Goal: Task Accomplishment & Management: Use online tool/utility

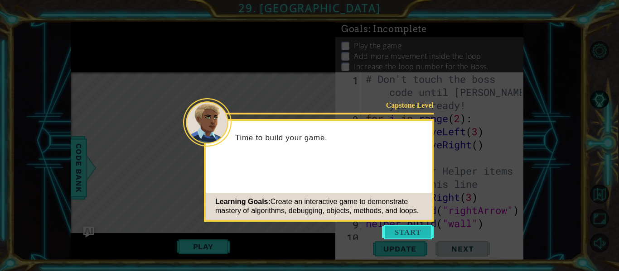
click at [393, 228] on button "Start" at bounding box center [408, 232] width 52 height 15
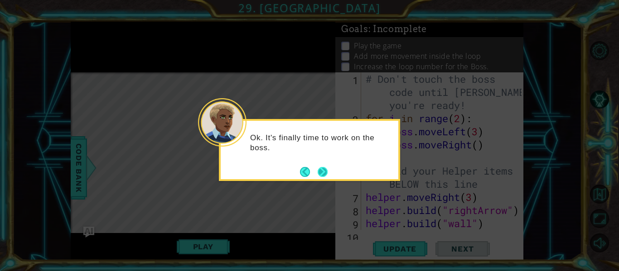
click at [321, 174] on button "Next" at bounding box center [322, 172] width 15 height 15
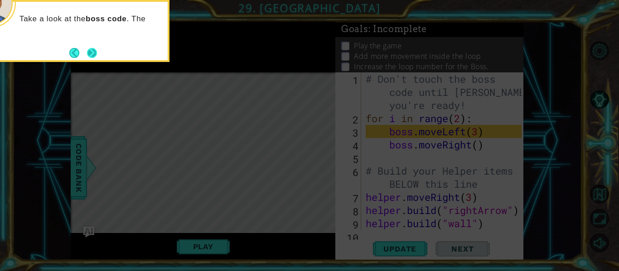
click at [92, 53] on button "Next" at bounding box center [92, 53] width 10 height 10
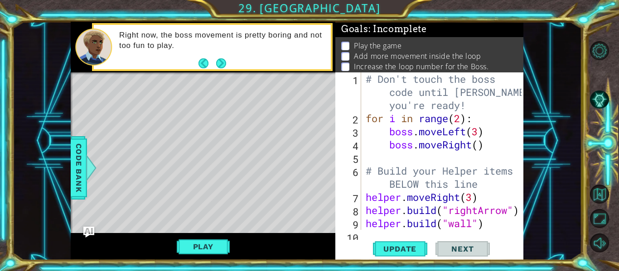
click at [461, 120] on div "# Don't touch the boss code until [PERSON_NAME] says you're ready! for i in ran…" at bounding box center [445, 178] width 162 height 210
click at [395, 245] on span "Update" at bounding box center [399, 249] width 51 height 9
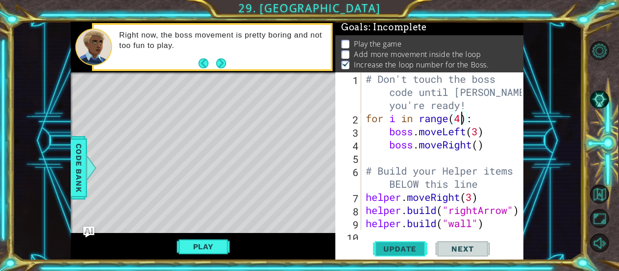
scroll to position [2, 0]
click at [479, 147] on div "# Don't touch the boss code until [PERSON_NAME] says you're ready! for i in ran…" at bounding box center [445, 178] width 162 height 210
type textarea "boss.moveRight(3)"
click at [407, 251] on span "Update" at bounding box center [399, 249] width 51 height 9
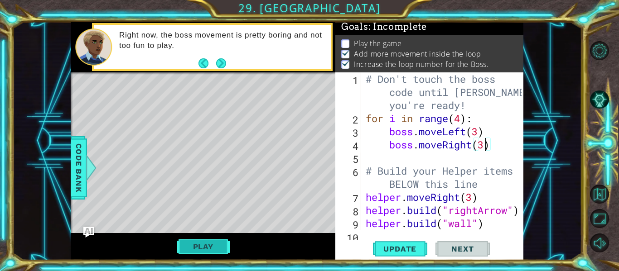
click at [227, 242] on button "Play" at bounding box center [203, 246] width 53 height 17
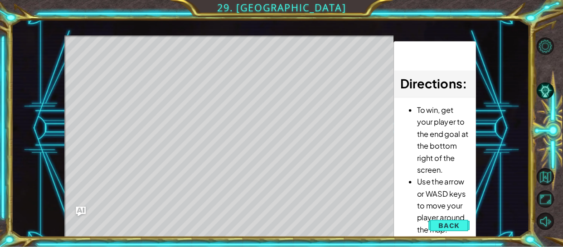
scroll to position [0, 0]
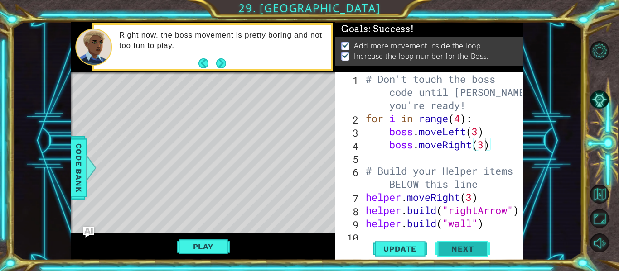
click at [460, 242] on button "Next" at bounding box center [463, 249] width 54 height 19
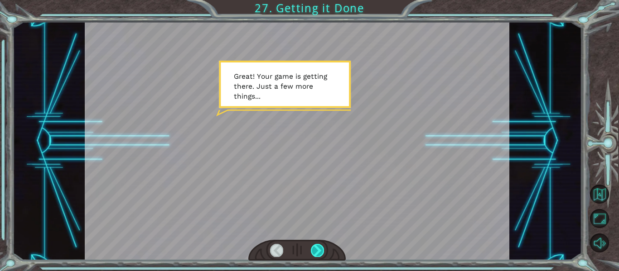
click at [318, 252] on div at bounding box center [317, 250] width 13 height 13
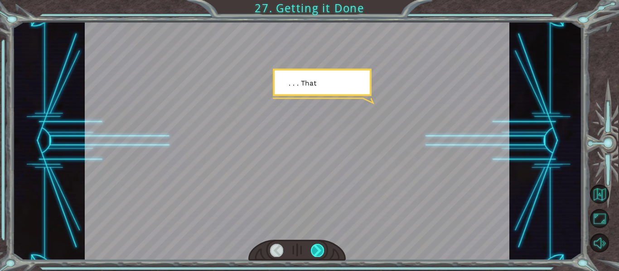
click at [318, 252] on div at bounding box center [317, 250] width 13 height 13
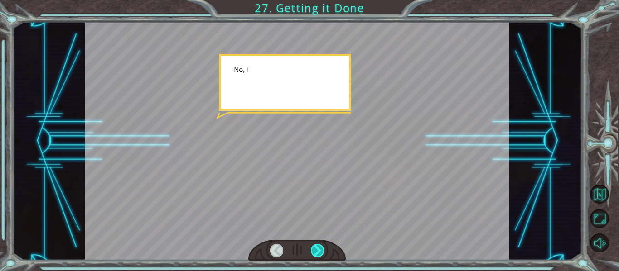
click at [318, 252] on div at bounding box center [317, 250] width 13 height 13
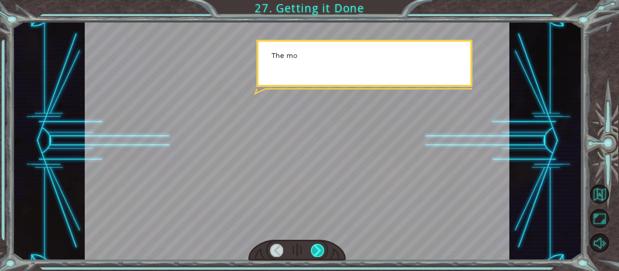
click at [318, 252] on div at bounding box center [317, 250] width 13 height 13
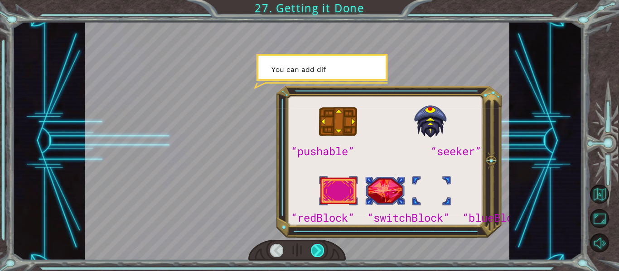
click at [318, 252] on div at bounding box center [317, 250] width 13 height 13
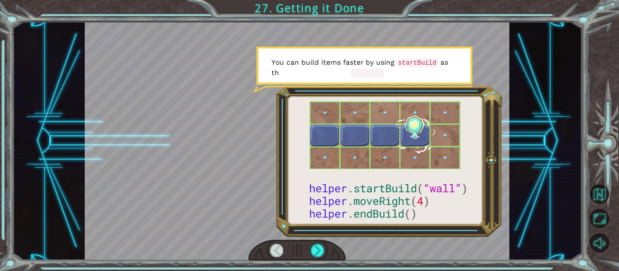
click at [274, 248] on div at bounding box center [276, 250] width 13 height 13
click at [314, 252] on div at bounding box center [317, 250] width 13 height 13
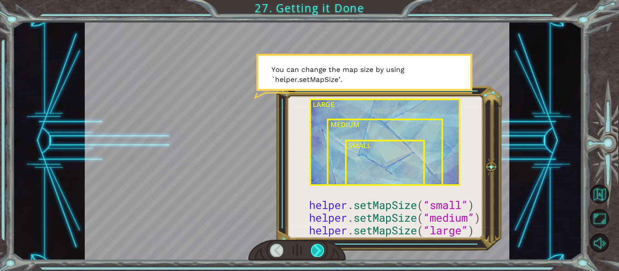
click at [314, 252] on div at bounding box center [317, 250] width 13 height 13
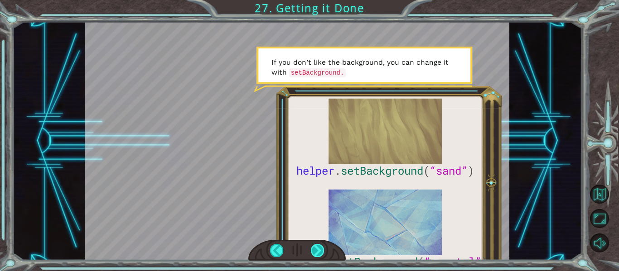
click at [314, 252] on div at bounding box center [317, 250] width 13 height 13
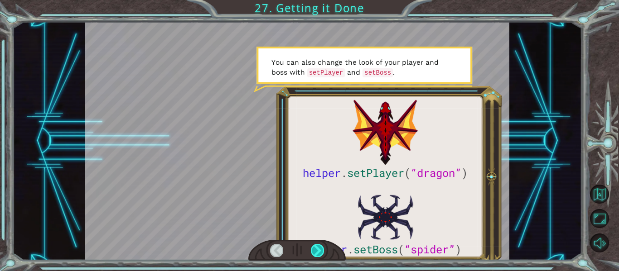
click at [314, 252] on div at bounding box center [317, 250] width 13 height 13
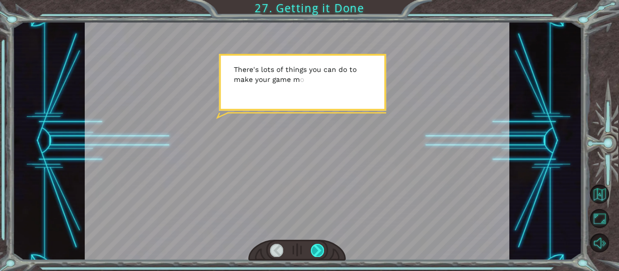
click at [314, 252] on div at bounding box center [317, 250] width 13 height 13
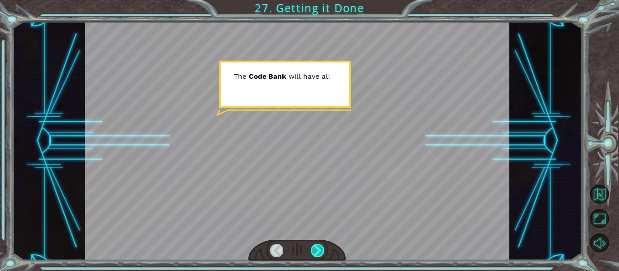
click at [314, 252] on div at bounding box center [317, 250] width 13 height 13
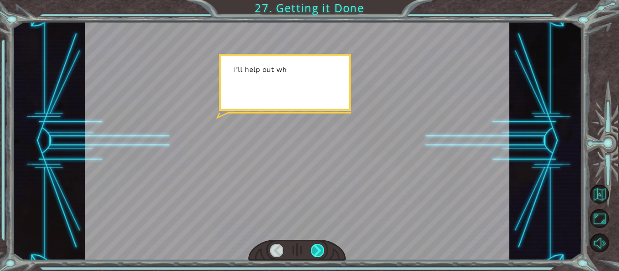
click at [314, 252] on div at bounding box center [317, 250] width 13 height 13
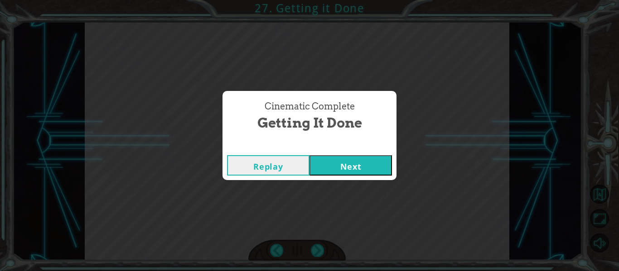
click at [365, 161] on button "Next" at bounding box center [351, 165] width 82 height 20
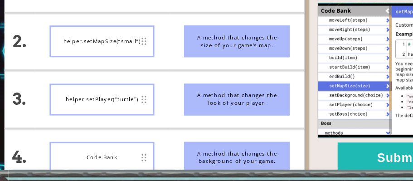
drag, startPoint x: 172, startPoint y: 161, endPoint x: 172, endPoint y: 145, distance: 16.3
click at [172, 145] on ul "A place to find more information about the different methods and tools you can …" at bounding box center [181, 106] width 91 height 155
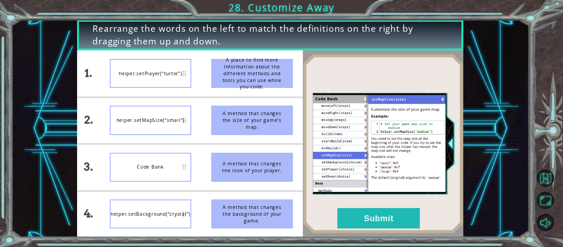
drag, startPoint x: 88, startPoint y: 132, endPoint x: 373, endPoint y: 5, distance: 311.6
drag, startPoint x: 263, startPoint y: 88, endPoint x: 283, endPoint y: 152, distance: 67.4
click at [283, 152] on ul "A place to find more information about the different methods and tools you can …" at bounding box center [252, 143] width 102 height 187
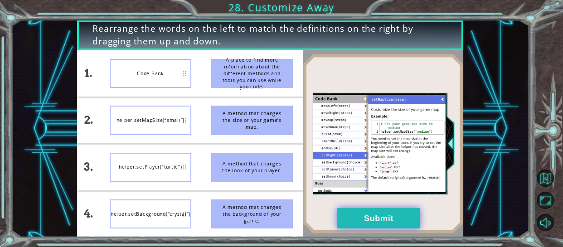
click at [390, 222] on button "Submit" at bounding box center [378, 218] width 82 height 20
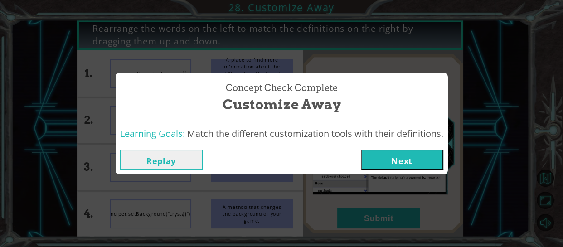
click at [397, 166] on button "Next" at bounding box center [402, 160] width 82 height 20
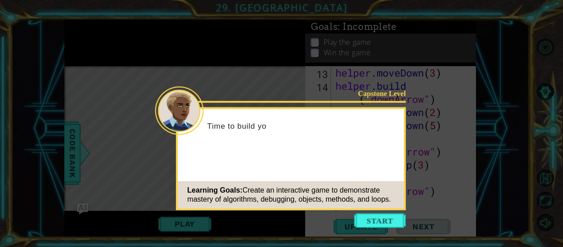
scroll to position [236, 0]
click at [373, 217] on button "Start" at bounding box center [380, 220] width 52 height 15
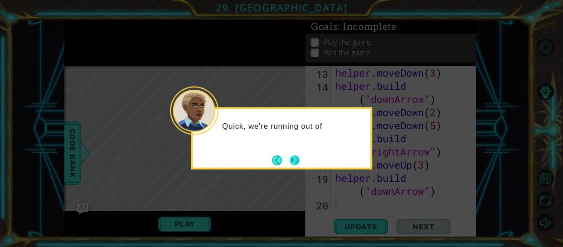
click at [300, 159] on button "Next" at bounding box center [294, 160] width 11 height 11
click at [296, 161] on button "Next" at bounding box center [295, 160] width 10 height 10
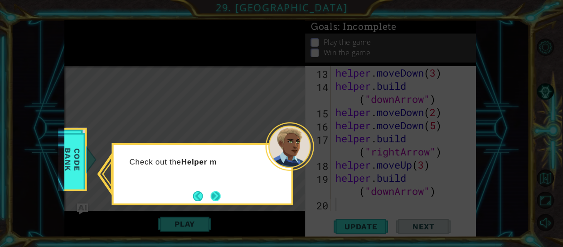
click at [214, 201] on button "Next" at bounding box center [215, 196] width 10 height 10
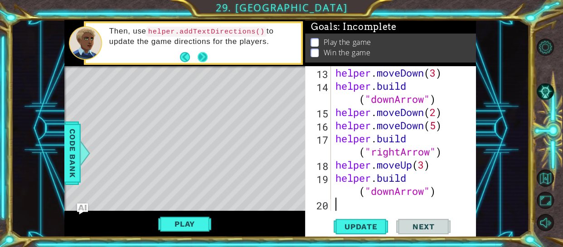
click at [204, 60] on button "Next" at bounding box center [202, 57] width 13 height 13
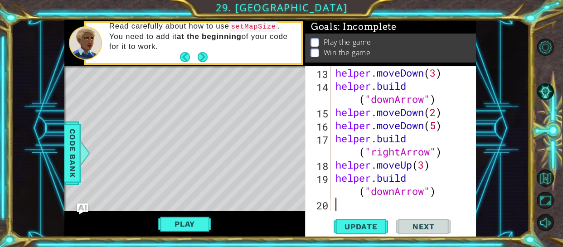
click at [204, 60] on button "Next" at bounding box center [202, 57] width 11 height 11
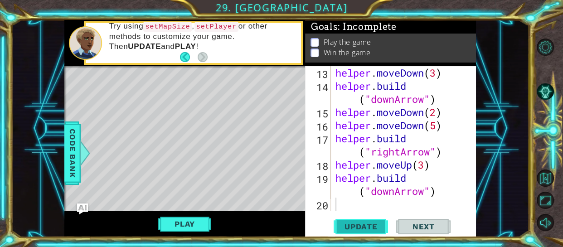
click at [345, 219] on button "Update" at bounding box center [361, 226] width 54 height 17
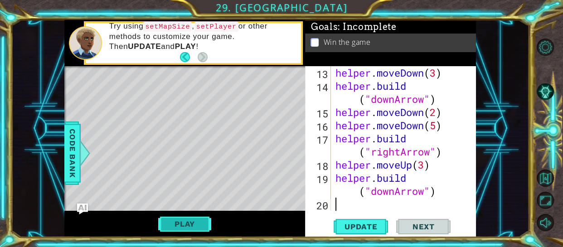
click at [176, 221] on button "Play" at bounding box center [184, 223] width 53 height 17
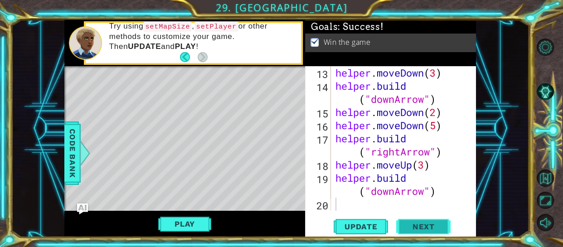
click at [436, 224] on span "Next" at bounding box center [423, 228] width 40 height 9
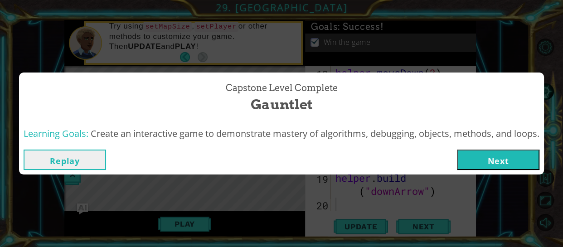
click at [473, 161] on button "Next" at bounding box center [498, 160] width 82 height 20
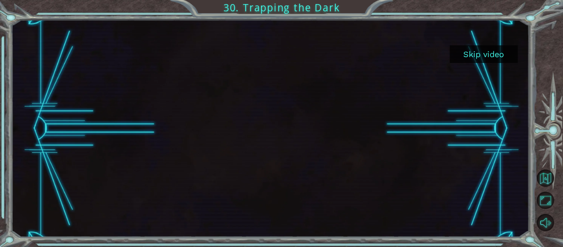
click at [477, 135] on div at bounding box center [270, 129] width 518 height 218
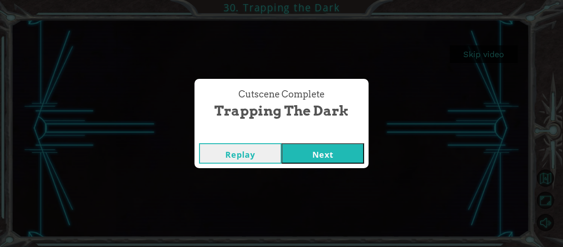
click at [357, 152] on button "Next" at bounding box center [322, 153] width 82 height 20
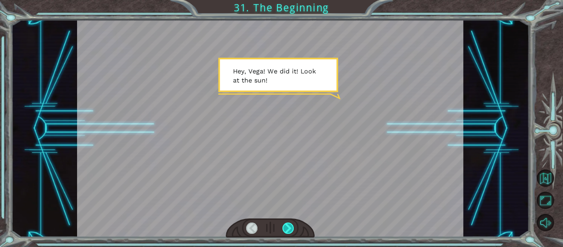
click at [288, 227] on div at bounding box center [288, 229] width 12 height 12
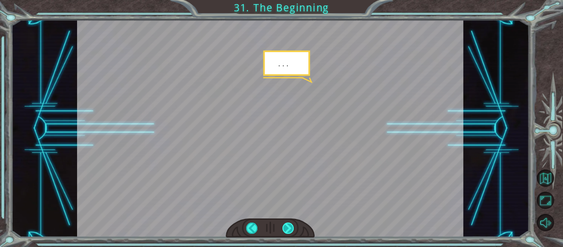
click at [288, 227] on div at bounding box center [288, 229] width 12 height 12
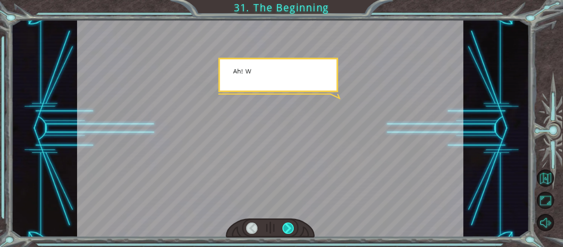
click at [288, 227] on div at bounding box center [288, 229] width 12 height 12
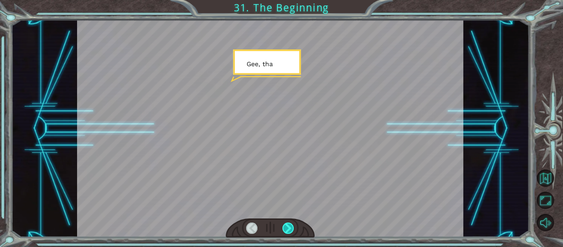
click at [288, 227] on div at bounding box center [288, 229] width 12 height 12
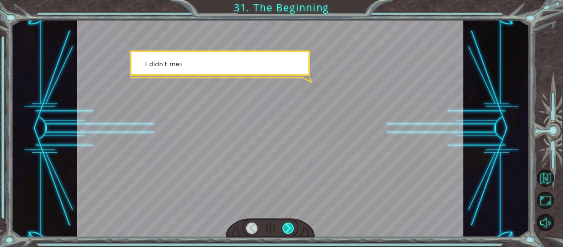
click at [288, 227] on div at bounding box center [288, 229] width 12 height 12
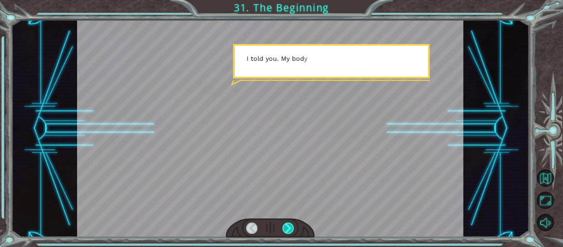
click at [288, 227] on div at bounding box center [288, 229] width 12 height 12
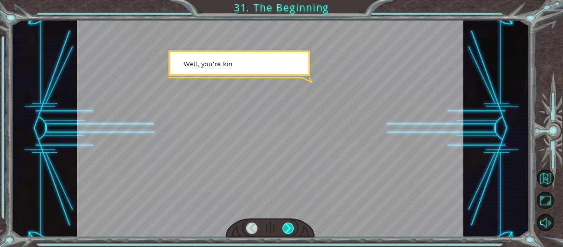
click at [288, 227] on div at bounding box center [288, 229] width 12 height 12
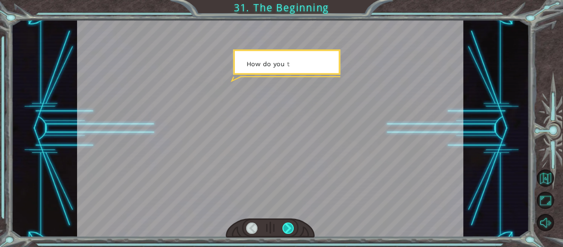
click at [288, 227] on div at bounding box center [288, 229] width 12 height 12
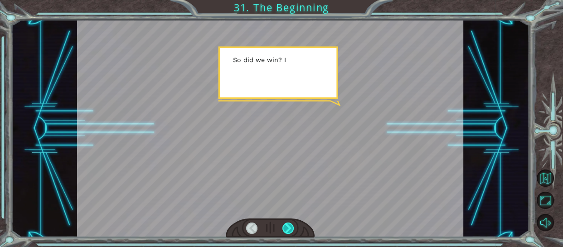
click at [288, 227] on div at bounding box center [288, 229] width 12 height 12
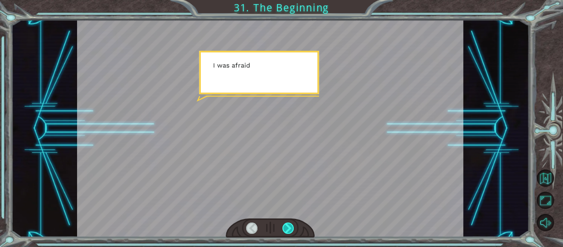
click at [288, 227] on div at bounding box center [288, 229] width 12 height 12
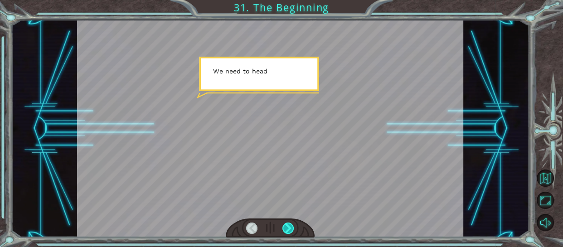
click at [288, 227] on div at bounding box center [288, 229] width 12 height 12
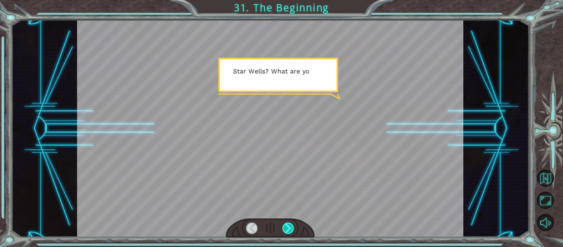
click at [288, 227] on div at bounding box center [288, 229] width 12 height 12
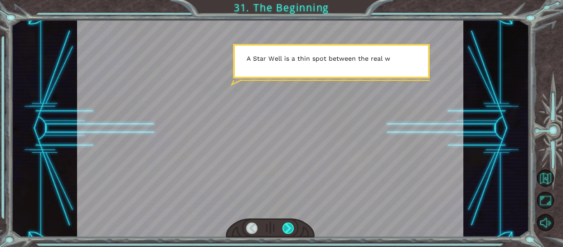
click at [288, 227] on div at bounding box center [288, 229] width 12 height 12
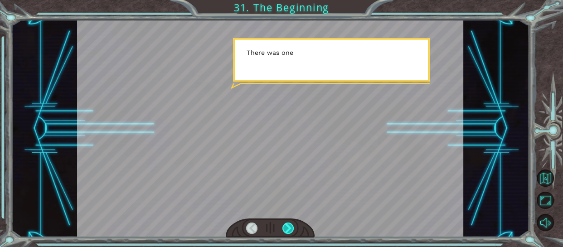
click at [288, 227] on div at bounding box center [288, 229] width 12 height 12
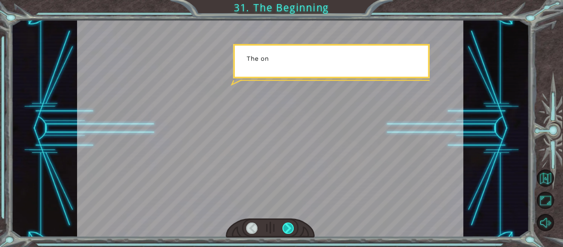
click at [288, 227] on div at bounding box center [288, 229] width 12 height 12
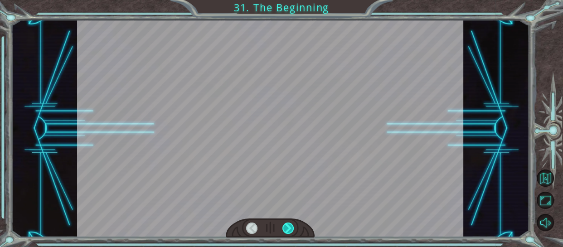
click at [288, 227] on div at bounding box center [288, 229] width 12 height 12
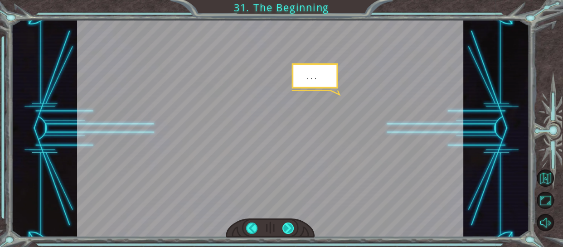
click at [288, 227] on div at bounding box center [288, 229] width 12 height 12
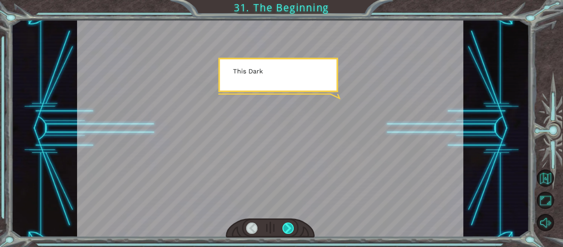
click at [288, 227] on div at bounding box center [288, 229] width 12 height 12
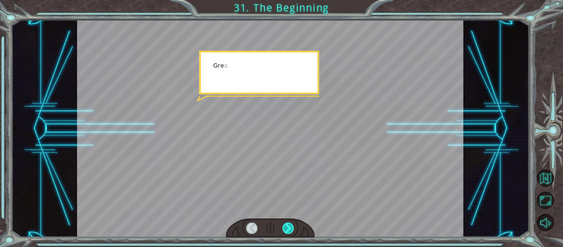
click at [288, 227] on div at bounding box center [288, 229] width 12 height 12
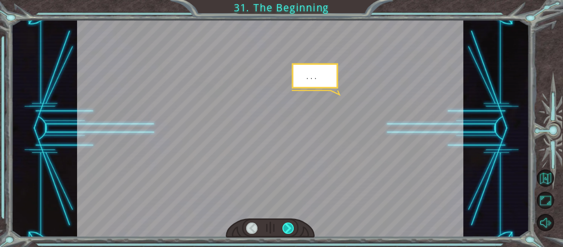
click at [288, 227] on div at bounding box center [288, 229] width 12 height 12
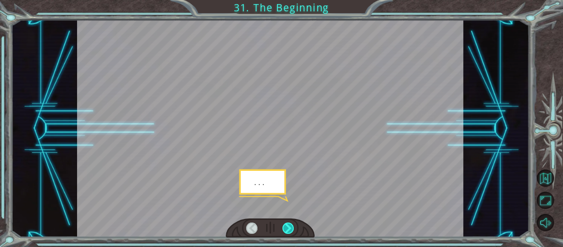
click at [288, 227] on div at bounding box center [288, 229] width 12 height 12
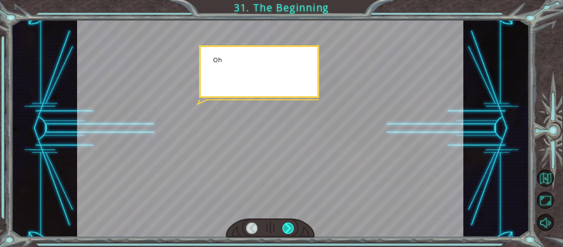
click at [288, 227] on div at bounding box center [288, 229] width 12 height 12
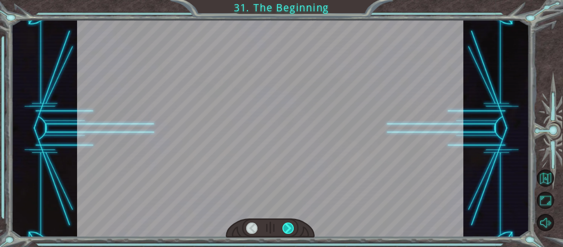
click at [288, 227] on div at bounding box center [288, 229] width 12 height 12
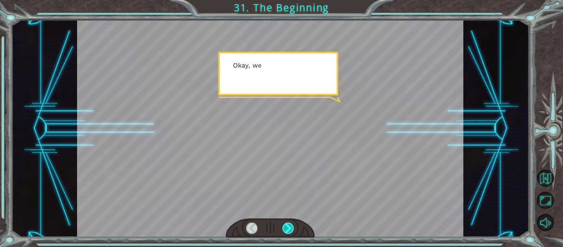
click at [288, 227] on div at bounding box center [288, 229] width 12 height 12
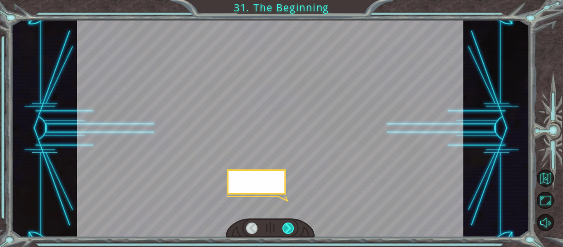
click at [288, 227] on div at bounding box center [288, 229] width 12 height 12
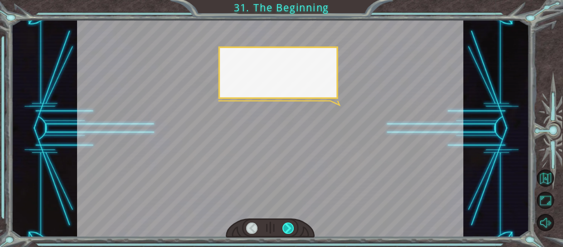
click at [288, 227] on div at bounding box center [288, 229] width 12 height 12
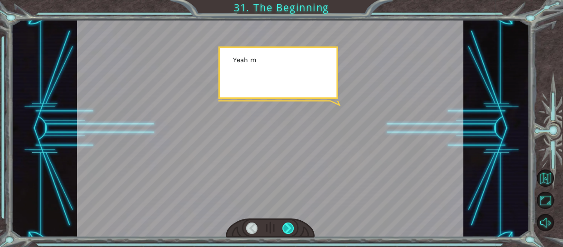
click at [288, 227] on div at bounding box center [288, 229] width 12 height 12
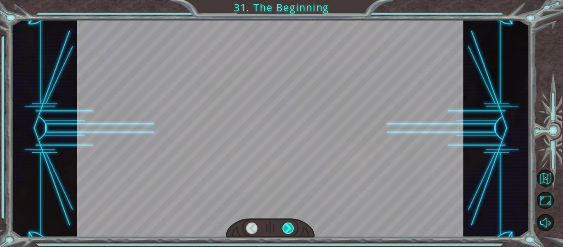
click at [288, 227] on div at bounding box center [288, 229] width 12 height 12
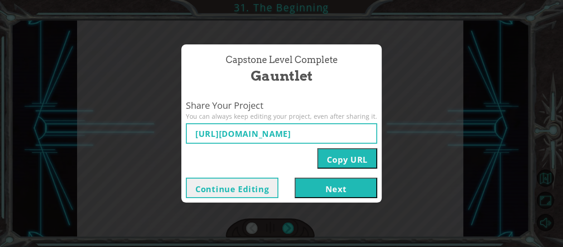
click at [352, 186] on button "Next" at bounding box center [336, 188] width 82 height 20
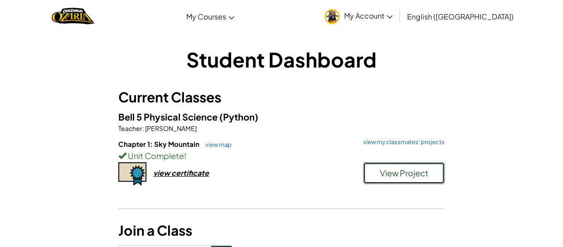
click at [367, 177] on button "View Project" at bounding box center [404, 173] width 82 height 22
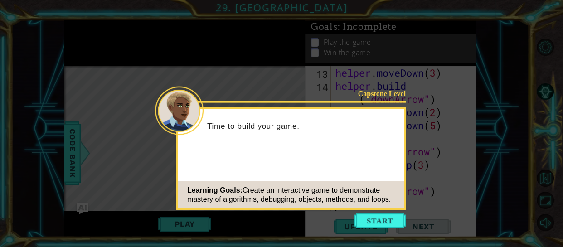
scroll to position [236, 0]
